Goal: Task Accomplishment & Management: Use online tool/utility

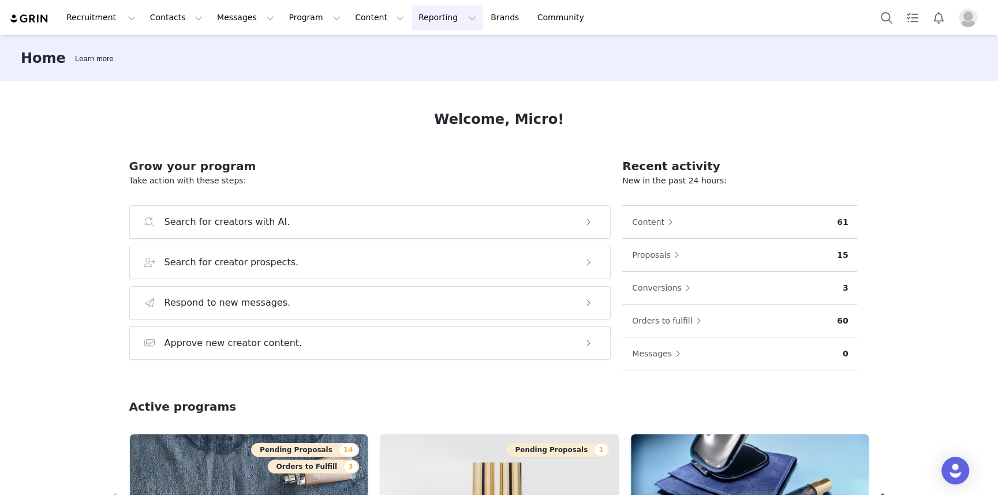
click at [412, 18] on button "Reporting Reporting" at bounding box center [448, 18] width 72 height 26
click at [420, 62] on link "Report Builder" at bounding box center [428, 72] width 91 height 21
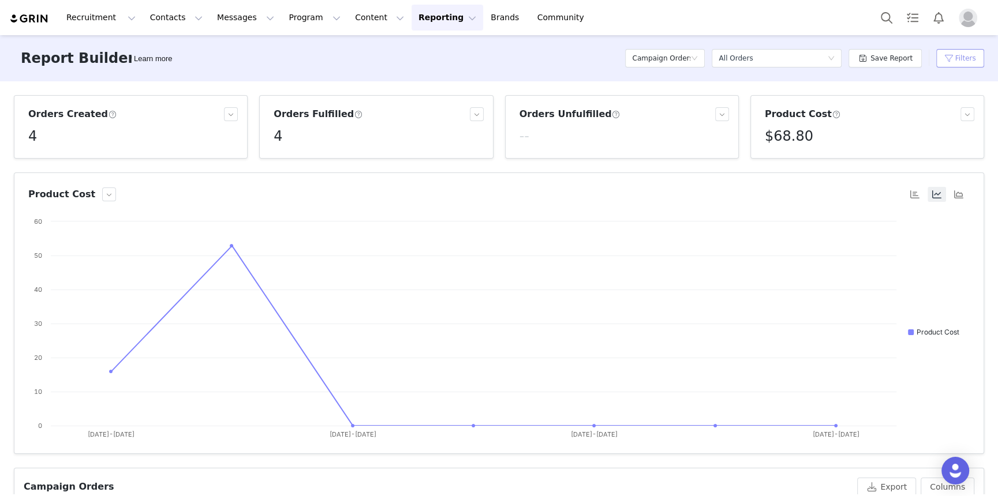
click at [951, 57] on button "Filters" at bounding box center [960, 58] width 48 height 18
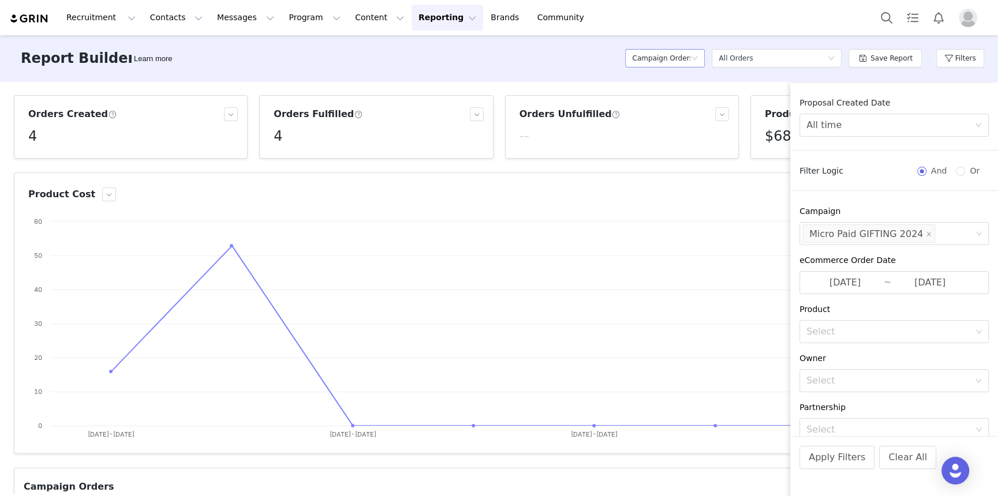
click at [689, 63] on h5 "Campaign Orders" at bounding box center [661, 58] width 58 height 17
click at [933, 193] on div "Proposal Created Date All time Filter Logic And Or Campaign Select Micro Paid G…" at bounding box center [894, 266] width 208 height 339
click at [927, 234] on icon "icon: close" at bounding box center [929, 234] width 4 height 4
click at [921, 234] on div "Select" at bounding box center [888, 234] width 165 height 12
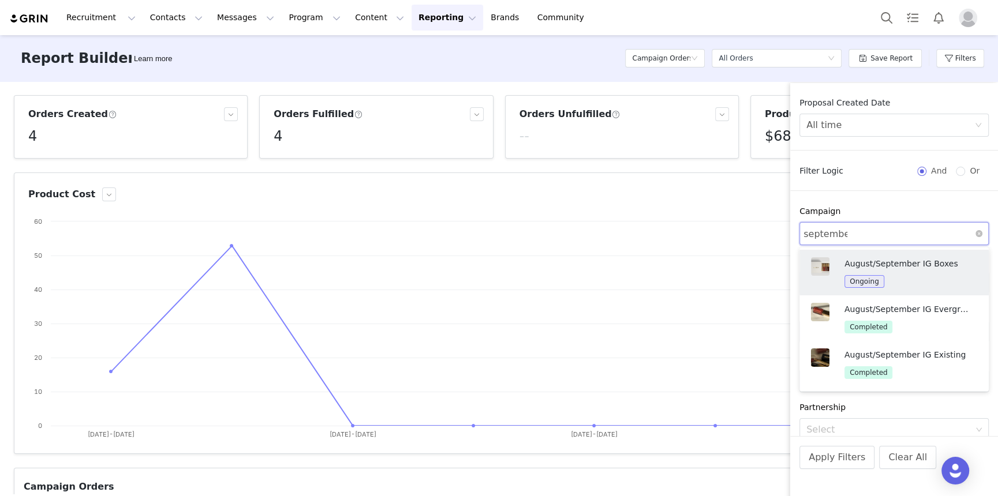
type input "september"
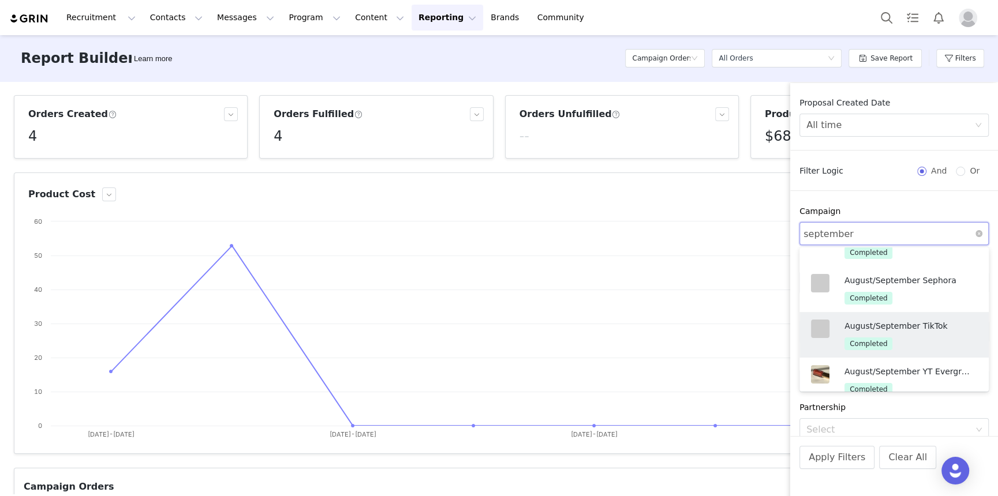
scroll to position [267, 0]
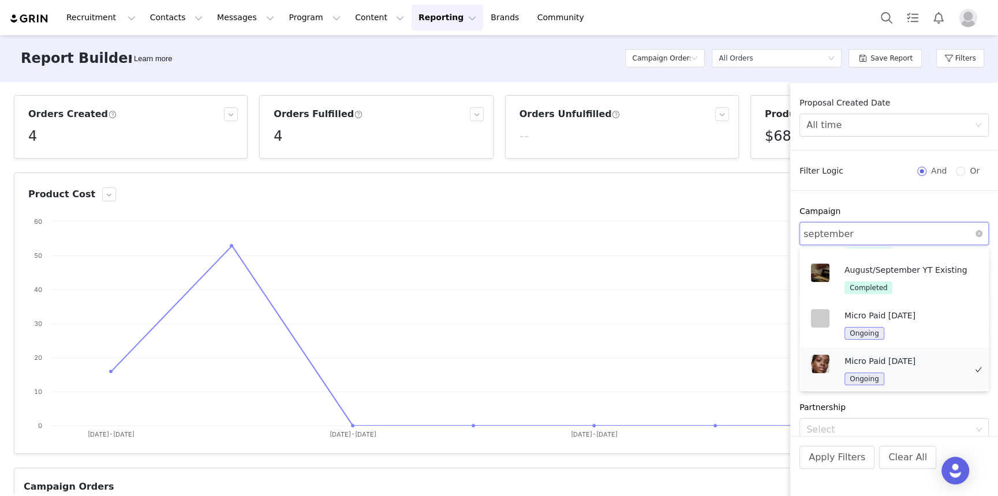
click at [900, 368] on div "Micro Paid [DATE] Ongoing" at bounding box center [904, 370] width 121 height 31
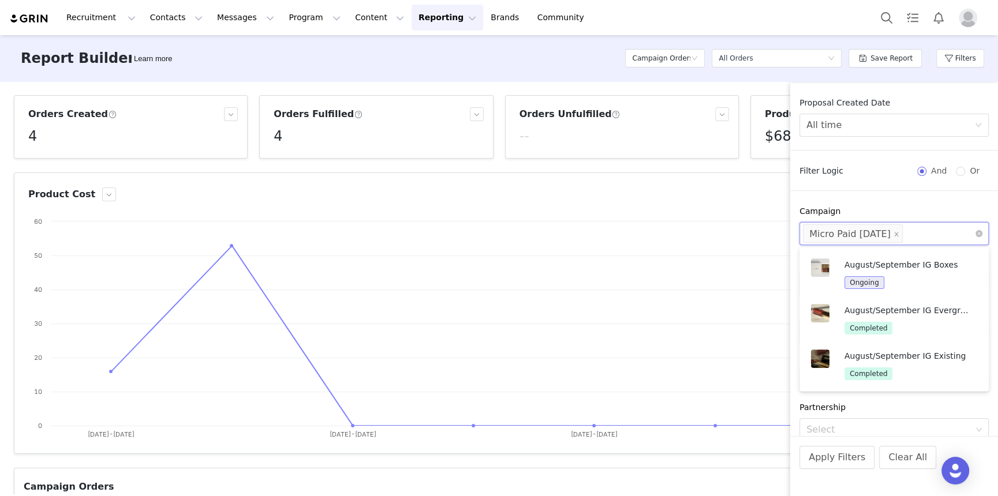
click at [867, 201] on div "Proposal Created Date All time Filter Logic And Or Campaign Select Micro Paid […" at bounding box center [894, 266] width 208 height 339
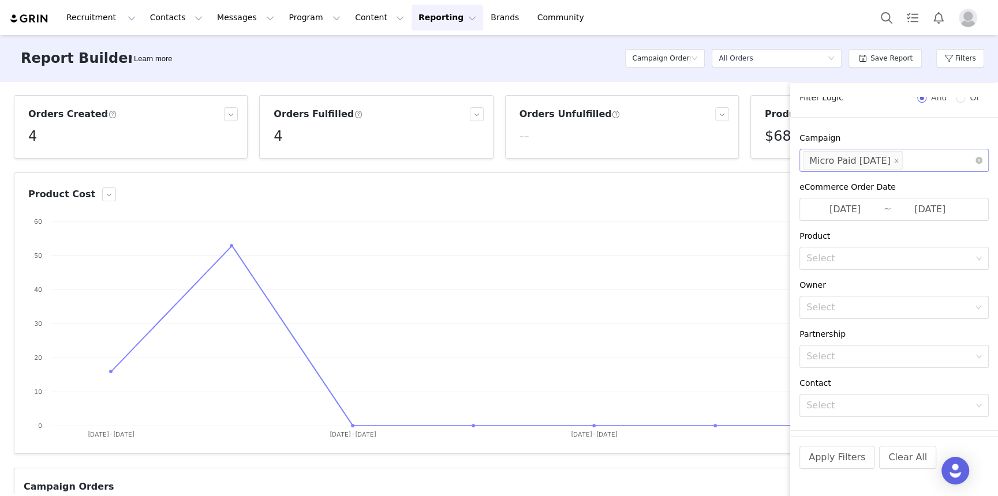
scroll to position [95, 0]
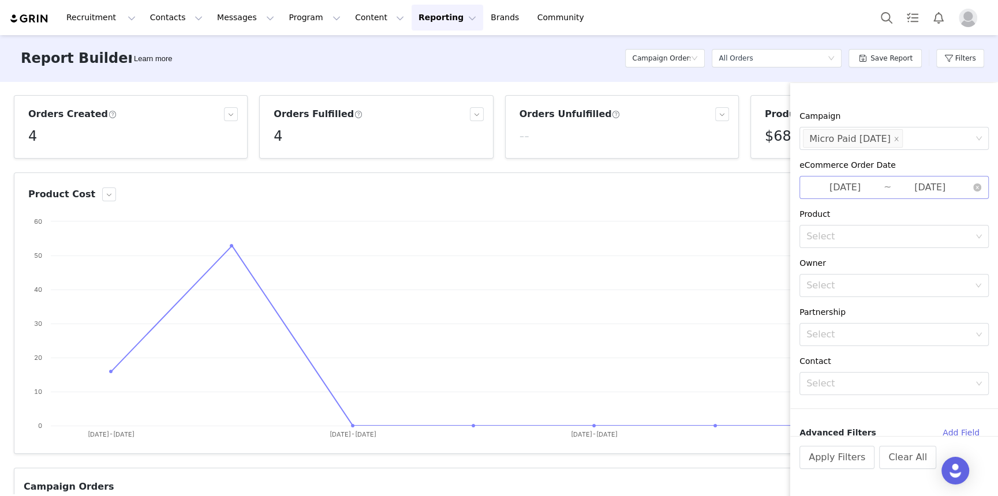
click at [848, 186] on input "[DATE]" at bounding box center [844, 187] width 77 height 15
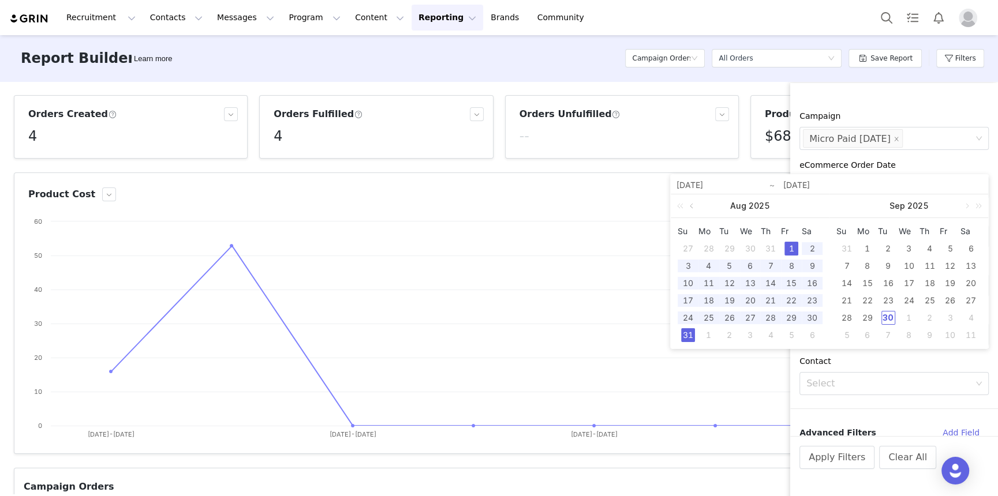
click at [696, 204] on link at bounding box center [692, 206] width 10 height 23
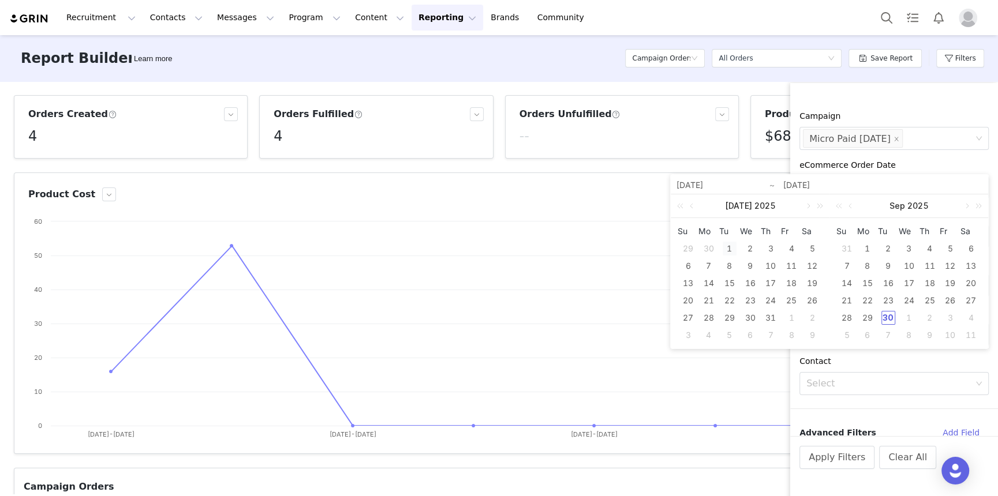
click at [731, 249] on div "1" at bounding box center [730, 249] width 14 height 14
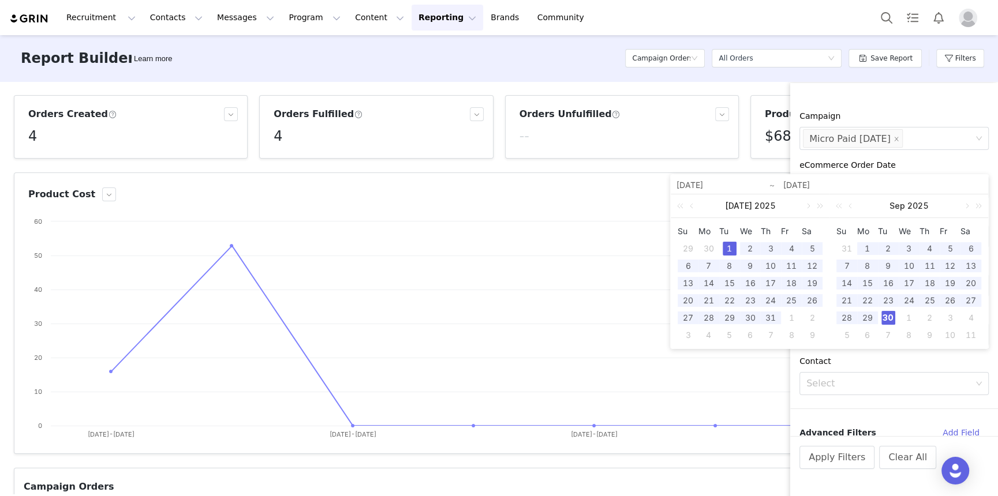
click at [885, 319] on div "30" at bounding box center [888, 318] width 14 height 14
type input "[DATE]"
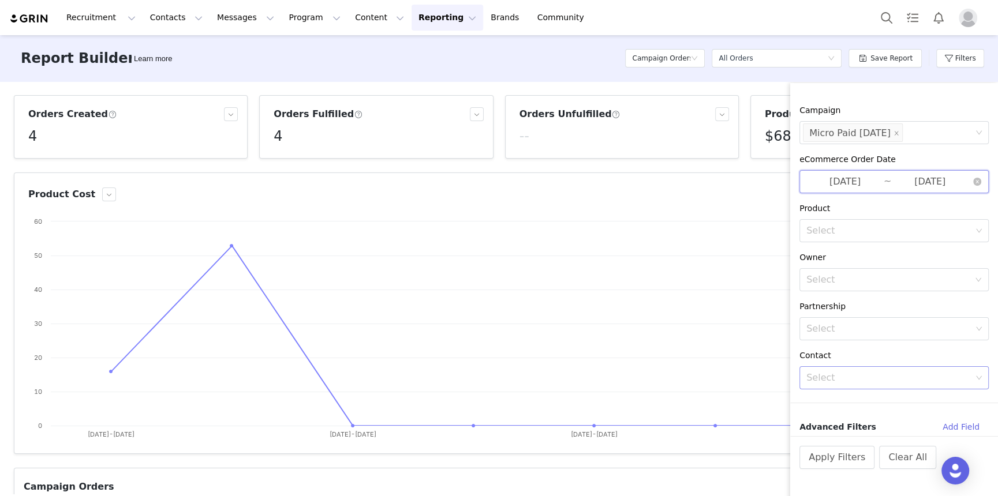
scroll to position [0, 0]
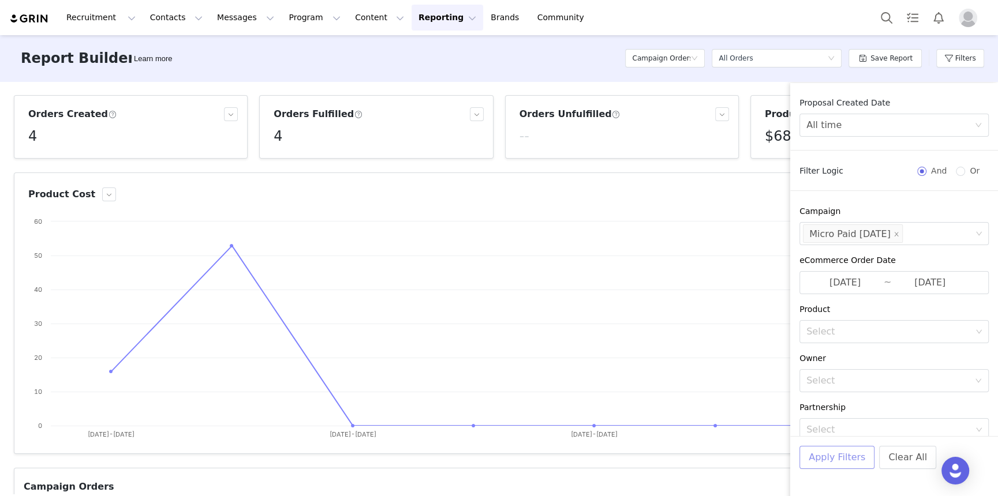
click at [821, 464] on button "Apply Filters" at bounding box center [836, 457] width 75 height 23
